Goal: Transaction & Acquisition: Purchase product/service

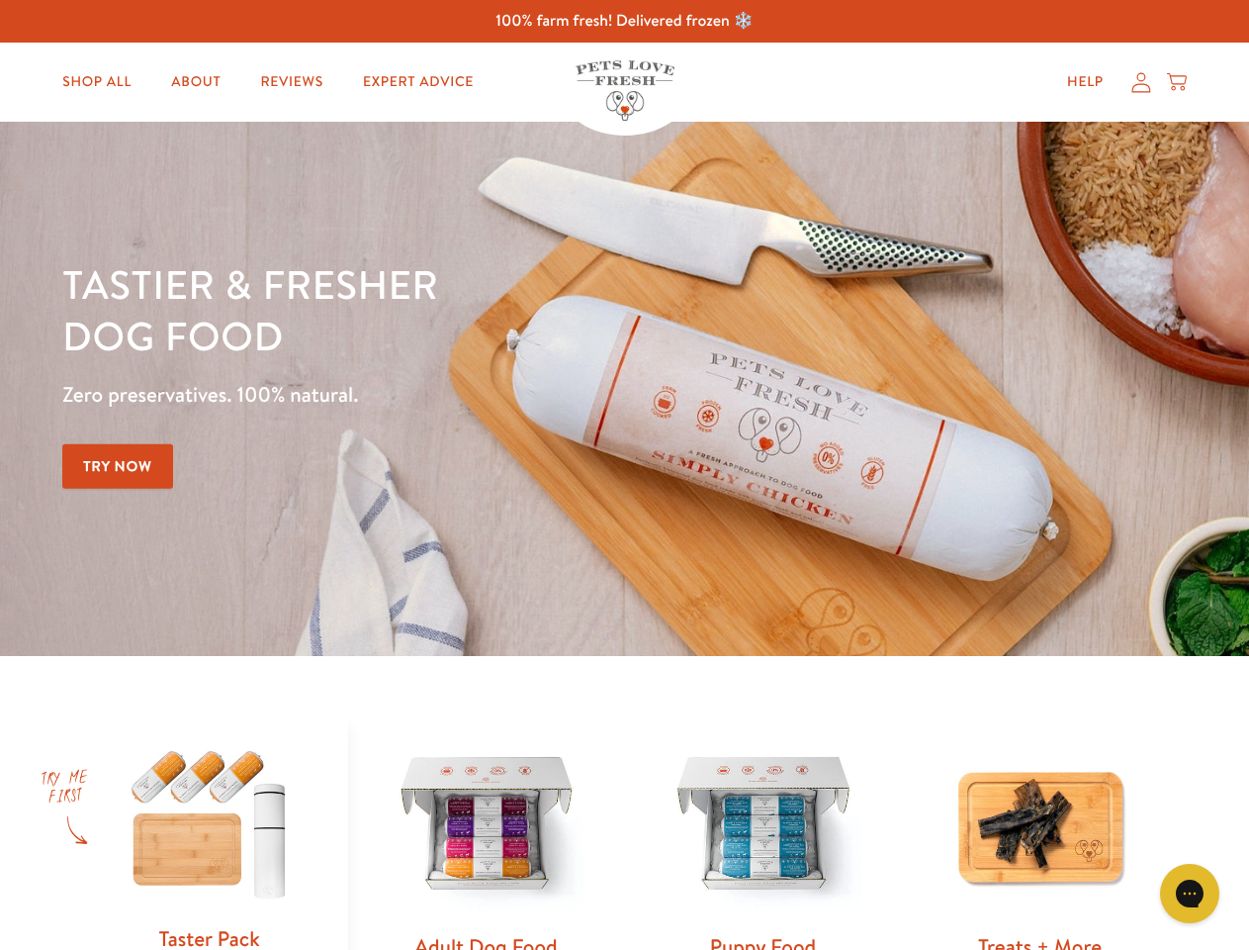
click at [624, 475] on div "Tastier & fresher dog food Zero preservatives. 100% natural. Try Now" at bounding box center [437, 388] width 750 height 261
click at [1190, 893] on icon "Open gorgias live chat" at bounding box center [1189, 892] width 19 height 19
